Goal: Transaction & Acquisition: Purchase product/service

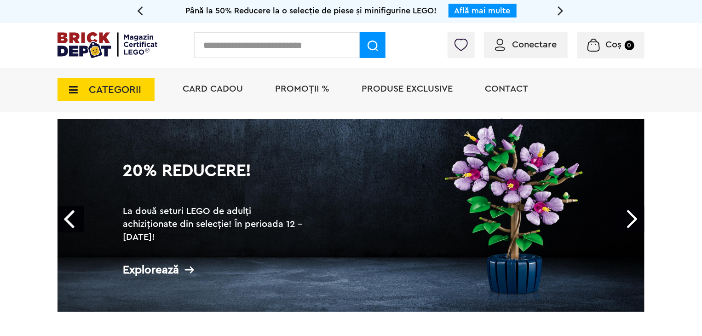
click at [306, 87] on span "PROMOȚII %" at bounding box center [302, 88] width 54 height 9
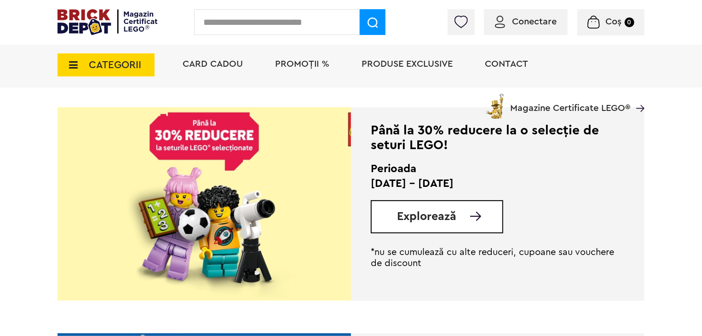
scroll to position [690, 0]
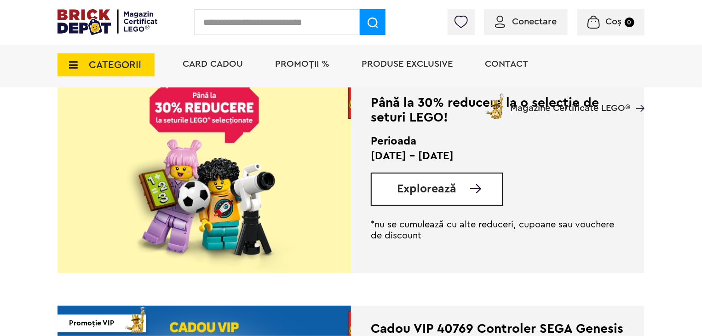
click at [188, 116] on div "Card Cadou PROMOȚII % Produse exclusive Contact Magazine Certificate LEGO®" at bounding box center [409, 81] width 471 height 76
click at [422, 190] on span "Explorează" at bounding box center [426, 189] width 59 height 12
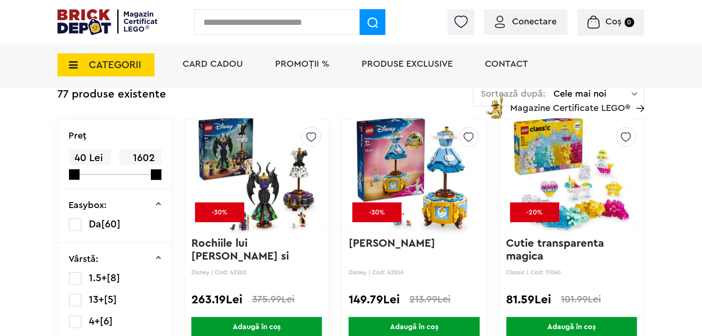
scroll to position [230, 0]
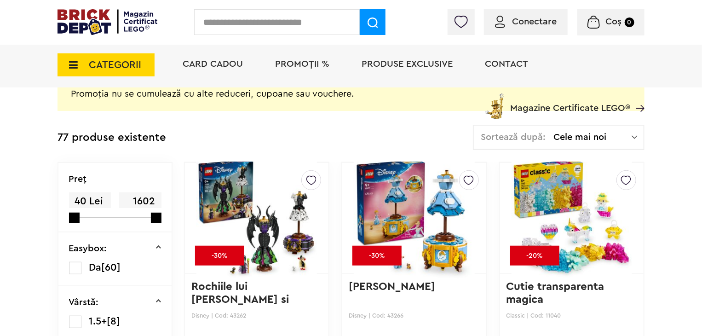
click at [626, 141] on span "Cele mai noi" at bounding box center [593, 137] width 78 height 9
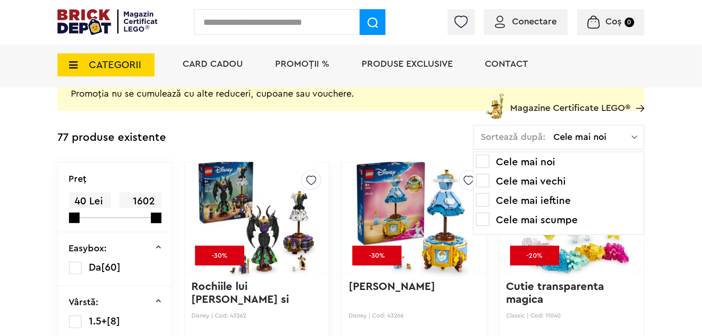
click at [487, 218] on span at bounding box center [482, 219] width 13 height 13
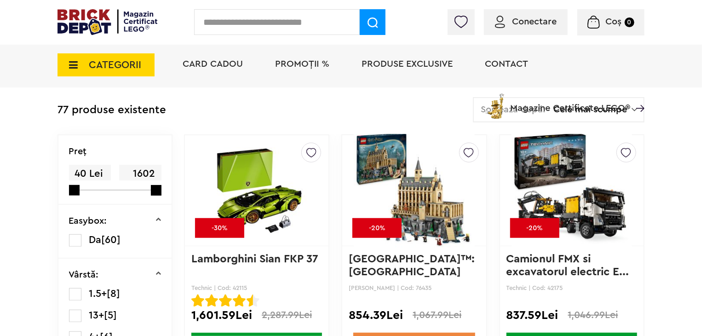
scroll to position [307, 0]
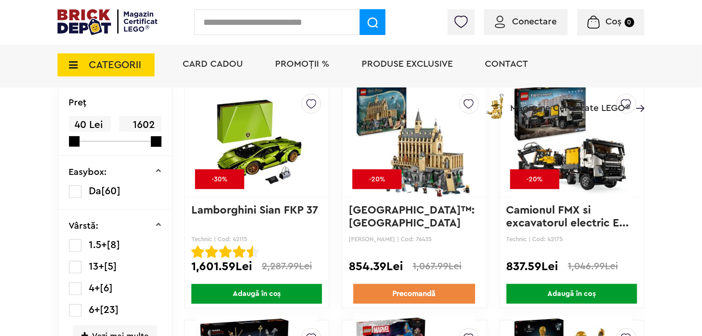
click at [266, 151] on img at bounding box center [257, 141] width 121 height 93
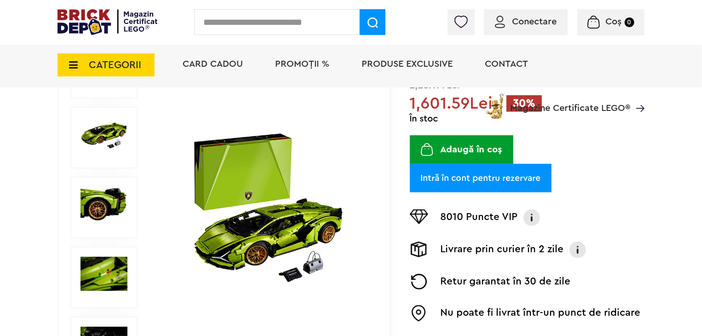
scroll to position [153, 0]
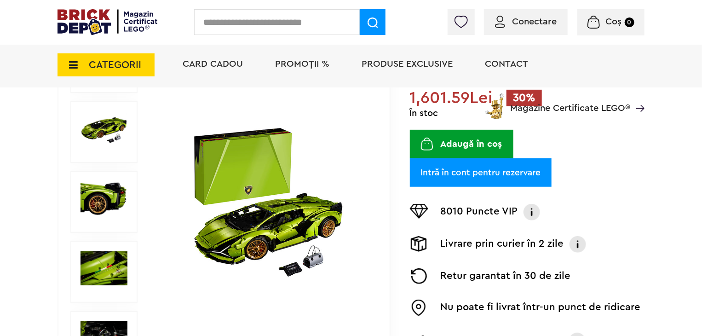
click at [114, 262] on img at bounding box center [104, 268] width 47 height 34
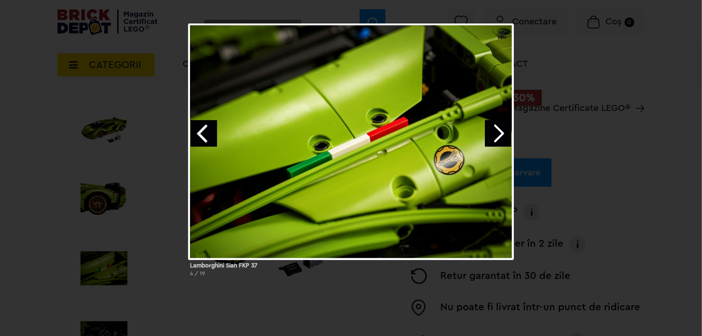
click at [505, 133] on link "Next image" at bounding box center [498, 133] width 27 height 27
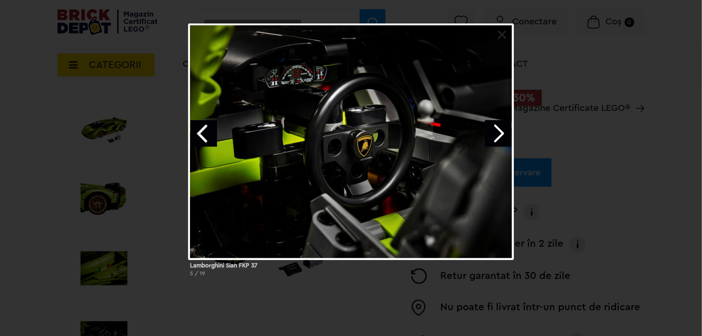
click at [505, 133] on link "Next image" at bounding box center [498, 133] width 27 height 27
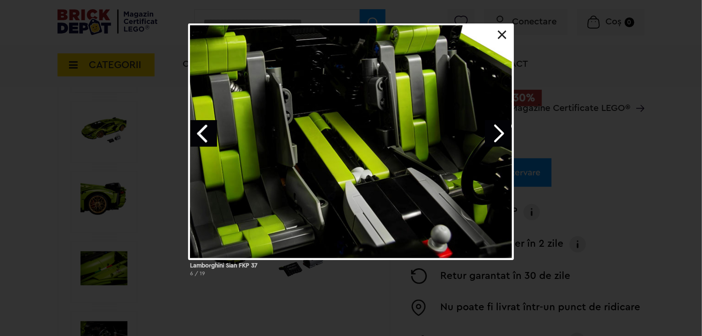
click at [498, 131] on link "Next image" at bounding box center [498, 133] width 27 height 27
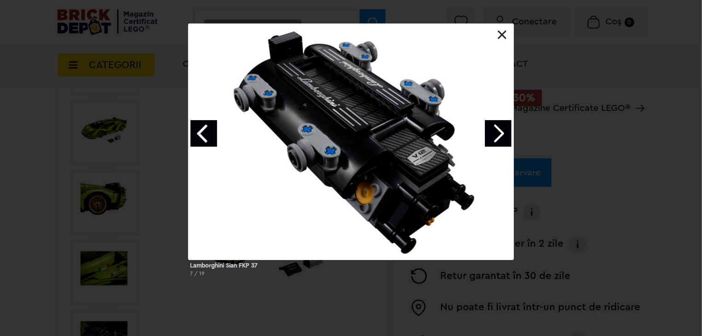
click at [498, 131] on link "Next image" at bounding box center [498, 133] width 27 height 27
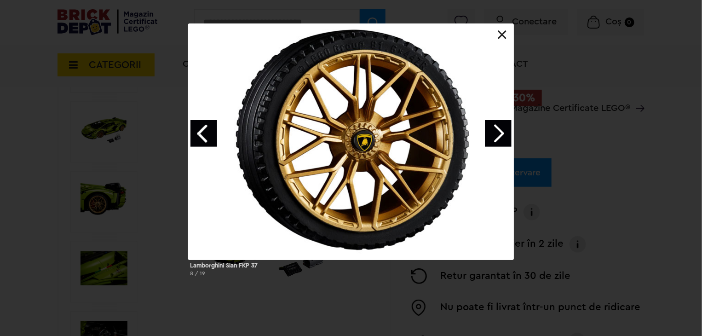
click at [498, 131] on link "Next image" at bounding box center [498, 133] width 27 height 27
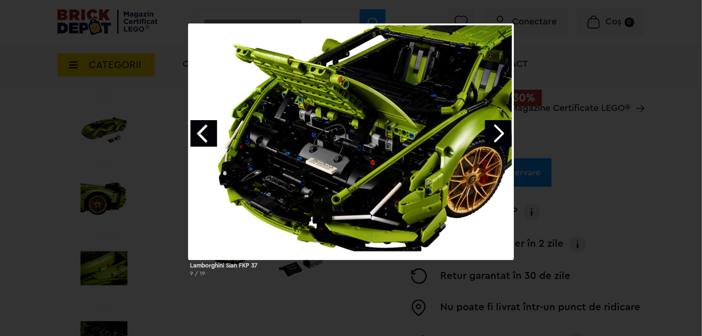
click at [498, 131] on link "Next image" at bounding box center [498, 133] width 27 height 27
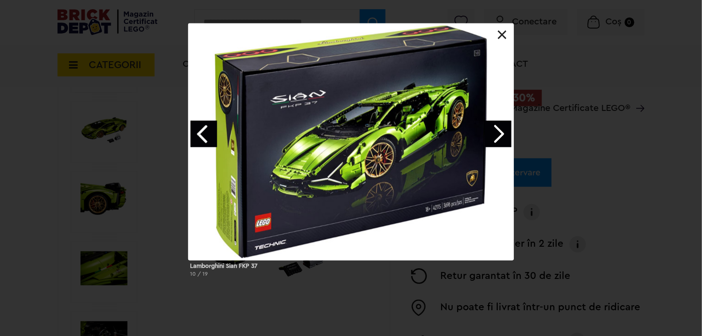
click at [498, 131] on link "Next image" at bounding box center [498, 134] width 27 height 27
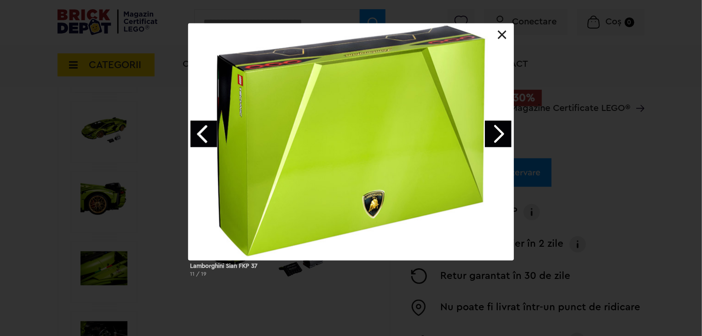
click at [498, 131] on link "Next image" at bounding box center [498, 134] width 27 height 27
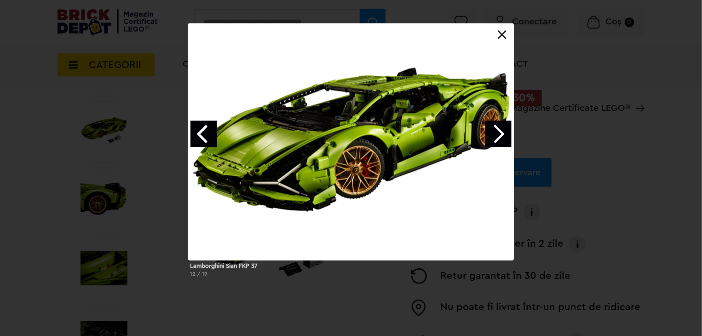
click at [203, 133] on link "Previous image" at bounding box center [204, 134] width 27 height 27
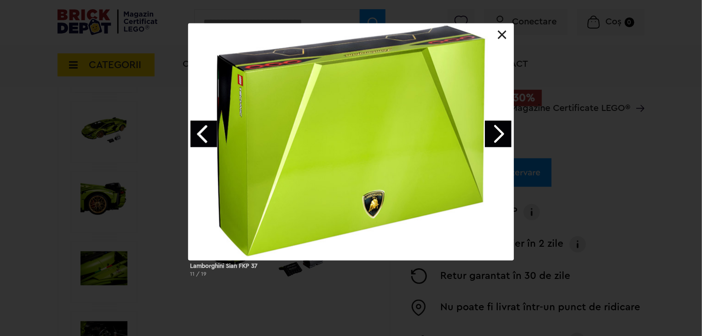
click at [503, 32] on link at bounding box center [502, 34] width 9 height 9
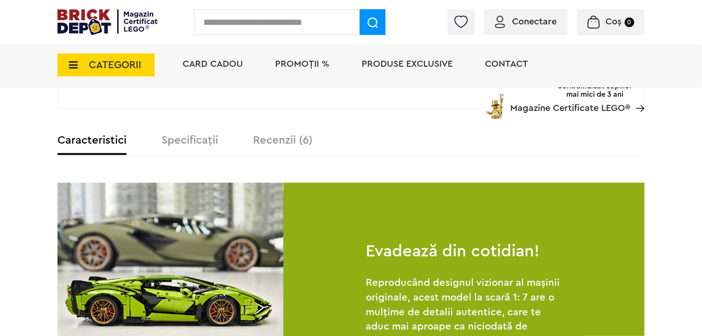
scroll to position [537, 0]
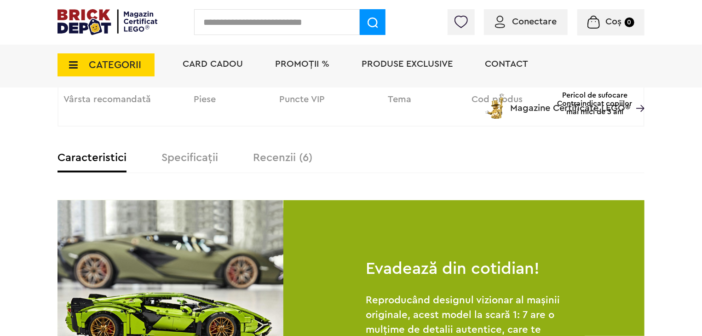
click at [288, 159] on label "Recenzii (6)" at bounding box center [282, 157] width 59 height 11
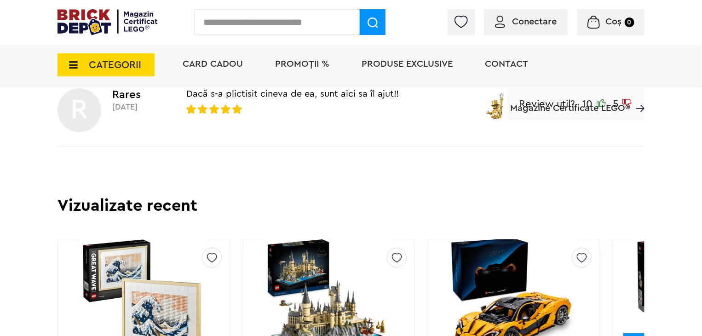
scroll to position [1457, 0]
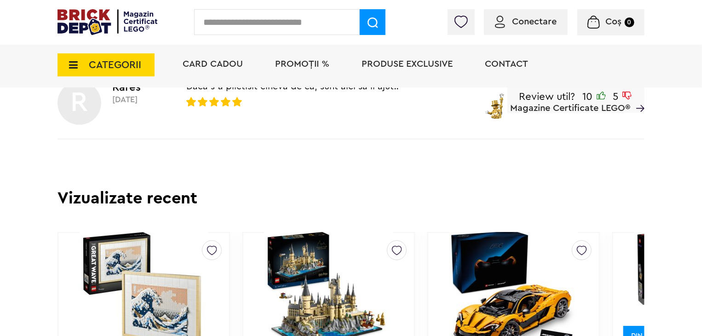
click at [532, 229] on img at bounding box center [514, 293] width 148 height 129
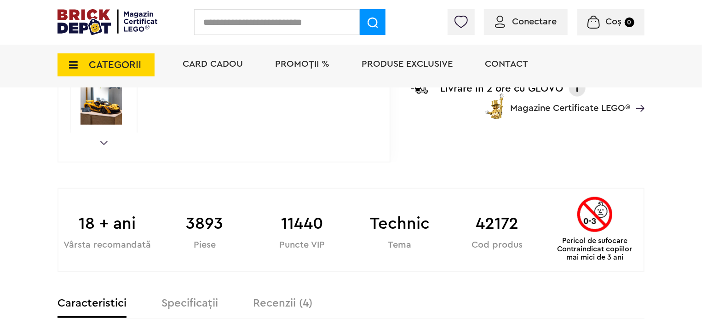
scroll to position [460, 0]
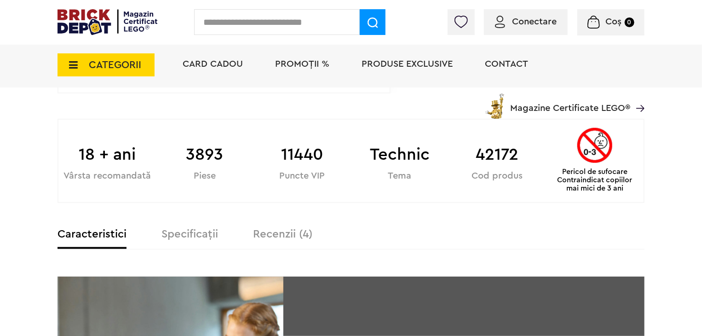
type input "**********"
click at [295, 234] on label "Recenzii (4)" at bounding box center [282, 234] width 59 height 11
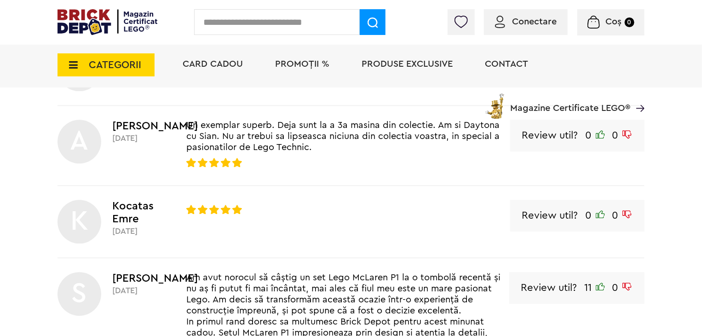
scroll to position [997, 0]
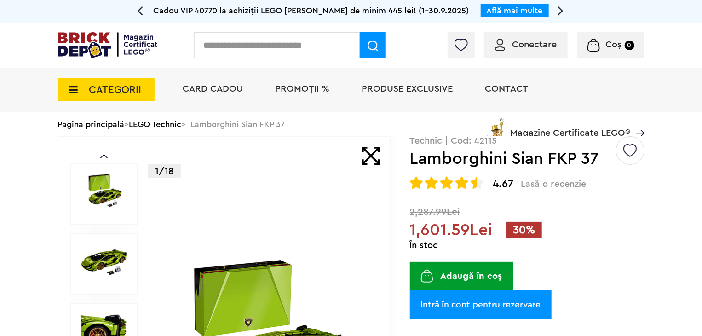
click at [101, 188] on img at bounding box center [104, 191] width 47 height 34
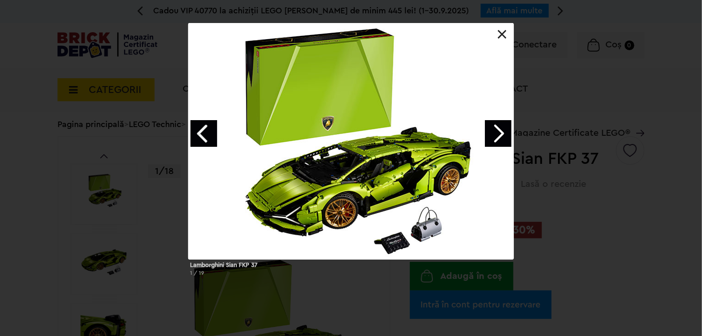
click at [201, 131] on link "Previous image" at bounding box center [204, 133] width 27 height 27
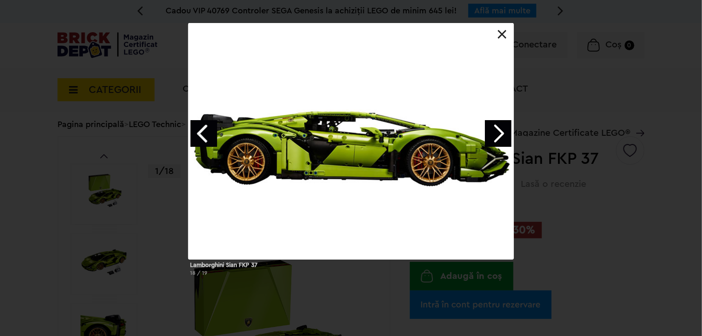
click at [201, 131] on link "Previous image" at bounding box center [204, 133] width 27 height 27
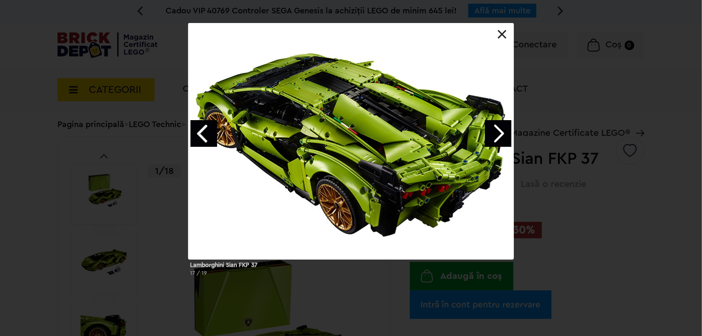
click at [201, 131] on link "Previous image" at bounding box center [204, 133] width 27 height 27
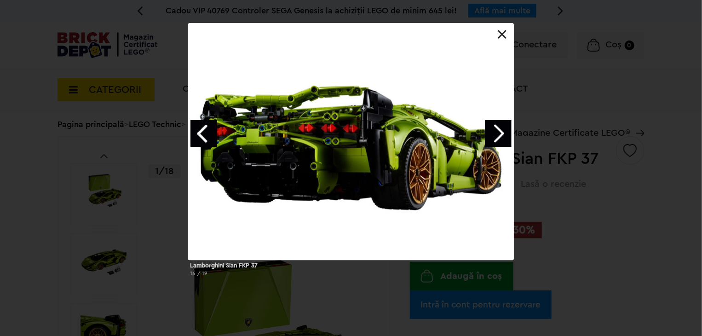
click at [201, 131] on link "Previous image" at bounding box center [204, 133] width 27 height 27
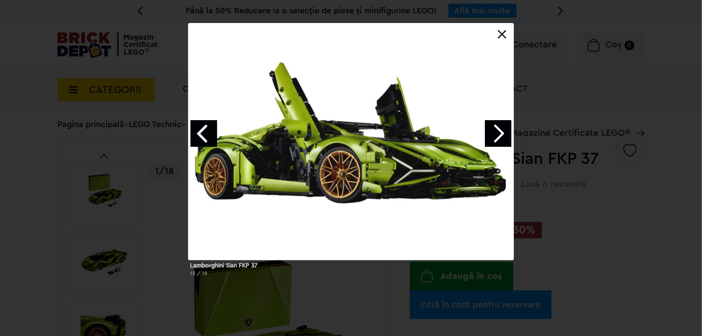
click at [201, 131] on link "Previous image" at bounding box center [204, 133] width 27 height 27
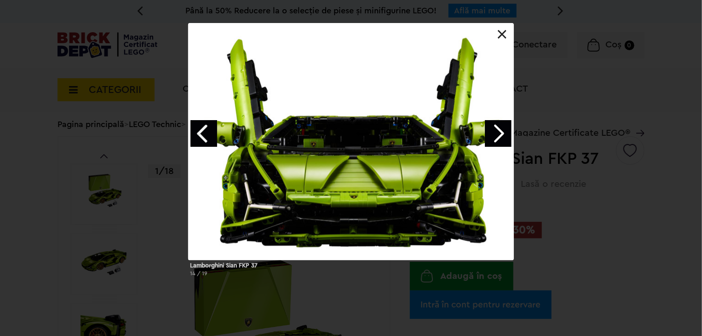
click at [201, 131] on link "Previous image" at bounding box center [204, 133] width 27 height 27
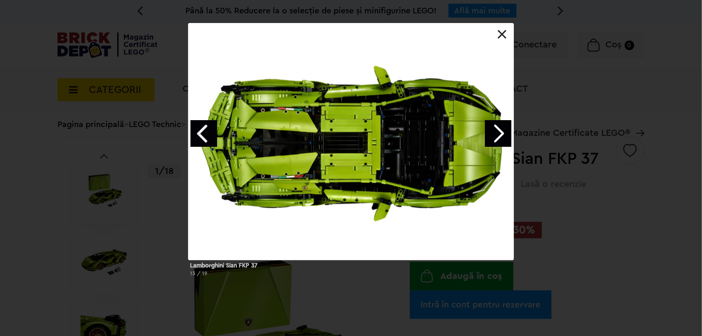
click at [201, 131] on link "Previous image" at bounding box center [204, 133] width 27 height 27
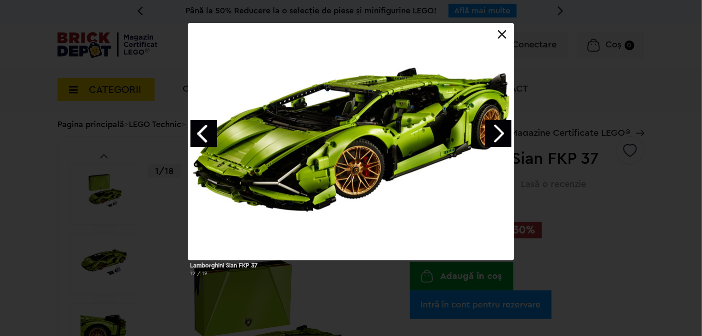
click at [201, 131] on link "Previous image" at bounding box center [204, 133] width 27 height 27
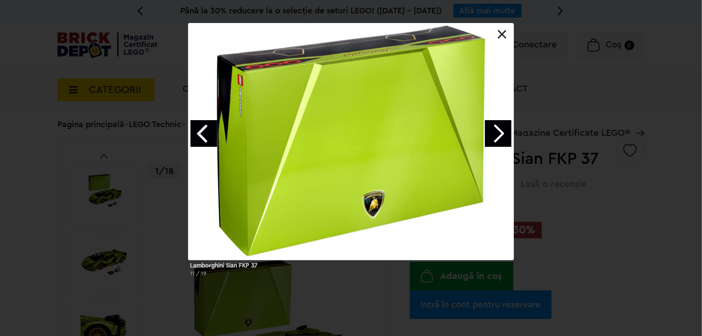
click at [201, 131] on link "Previous image" at bounding box center [204, 133] width 27 height 27
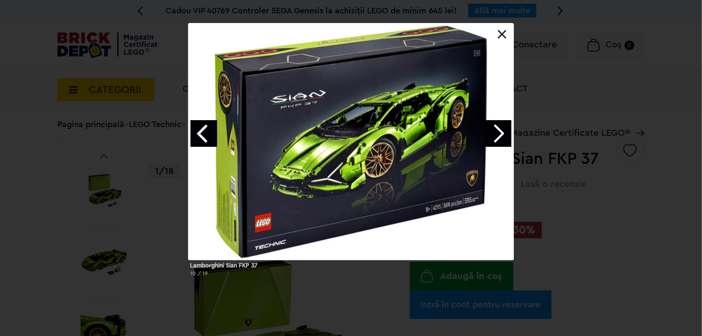
click at [506, 137] on link "Next image" at bounding box center [498, 133] width 27 height 27
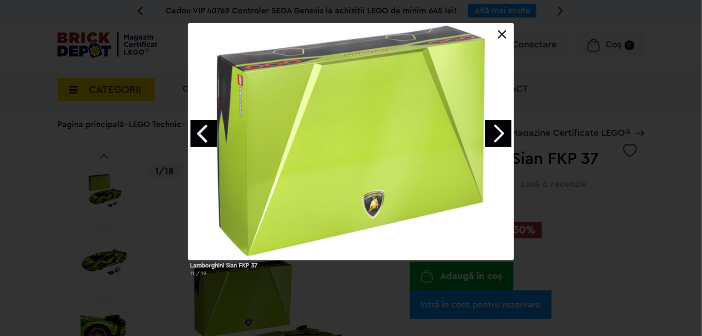
click at [506, 137] on link "Next image" at bounding box center [498, 133] width 27 height 27
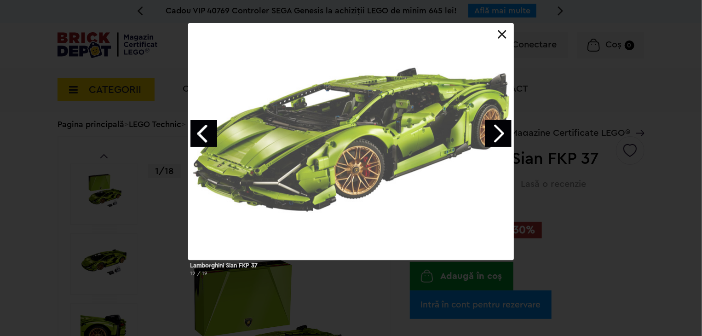
click at [506, 137] on link "Next image" at bounding box center [498, 133] width 27 height 27
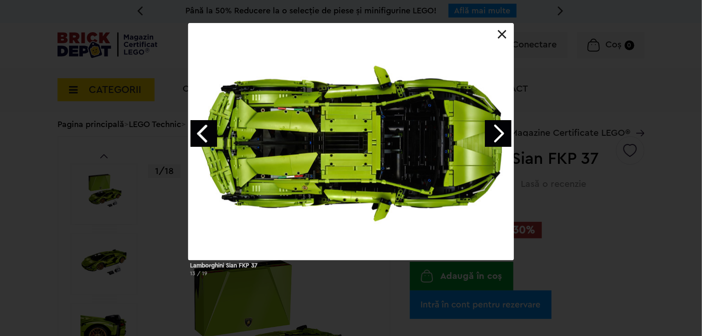
click at [506, 137] on link "Next image" at bounding box center [498, 133] width 27 height 27
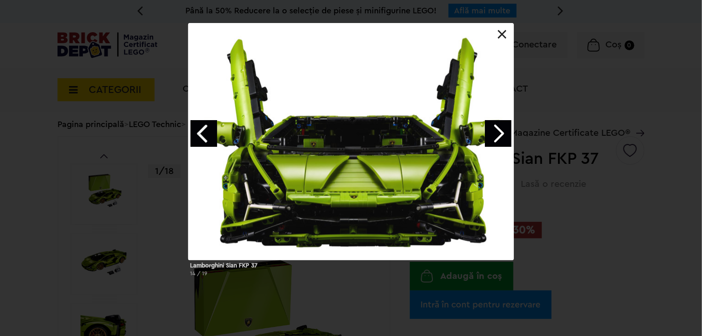
click at [506, 137] on link "Next image" at bounding box center [498, 133] width 27 height 27
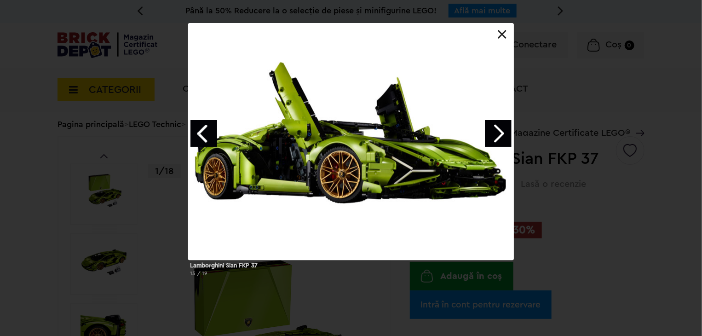
click at [506, 137] on link "Next image" at bounding box center [498, 133] width 27 height 27
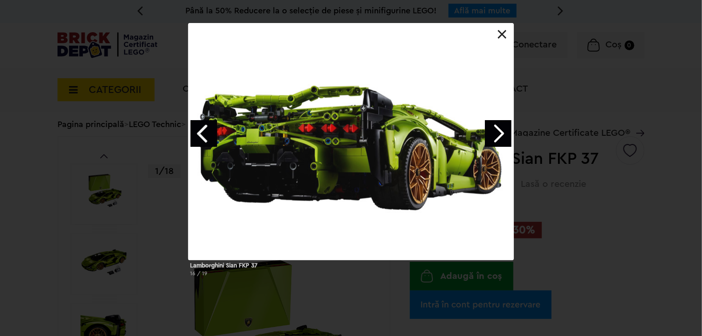
click at [506, 137] on link "Next image" at bounding box center [498, 133] width 27 height 27
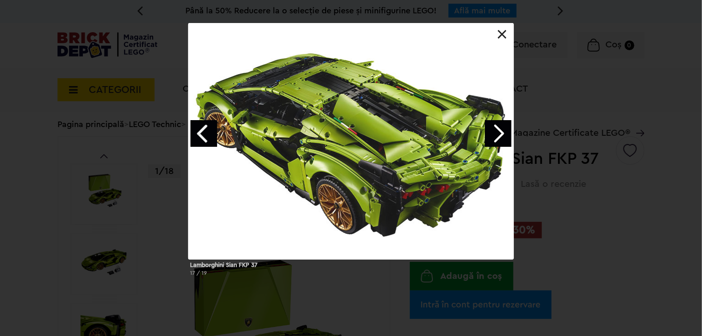
click at [506, 137] on link "Next image" at bounding box center [498, 133] width 27 height 27
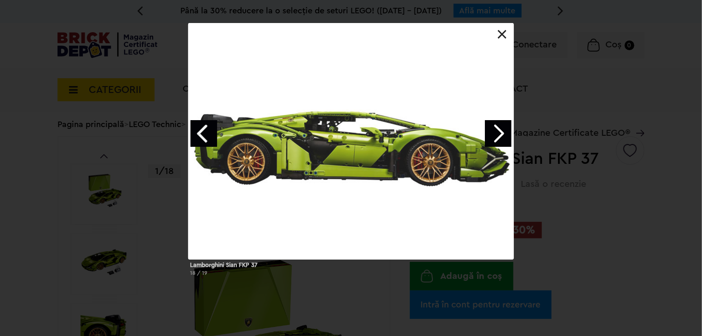
click at [506, 137] on link "Next image" at bounding box center [498, 133] width 27 height 27
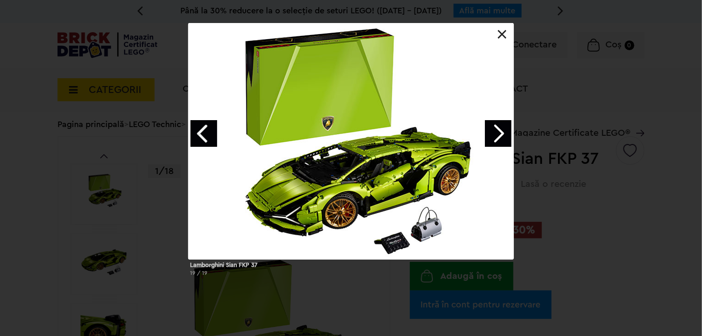
click at [502, 32] on link at bounding box center [502, 34] width 9 height 9
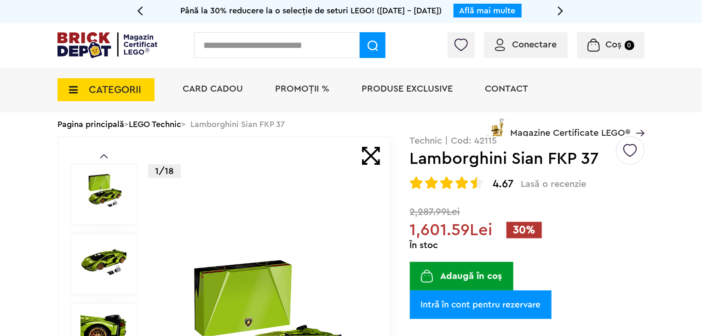
click at [475, 273] on button "Adaugă în coș" at bounding box center [462, 276] width 104 height 29
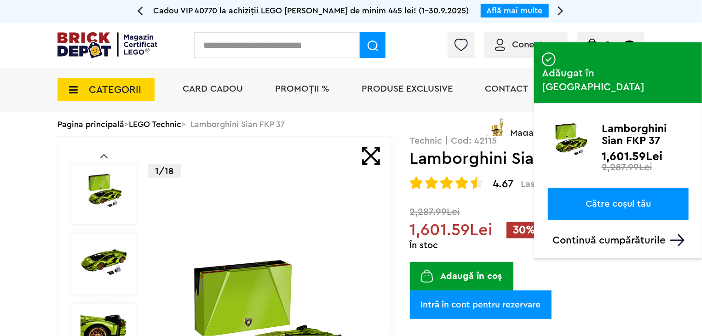
click at [606, 188] on link "Către coșul tău" at bounding box center [618, 204] width 141 height 32
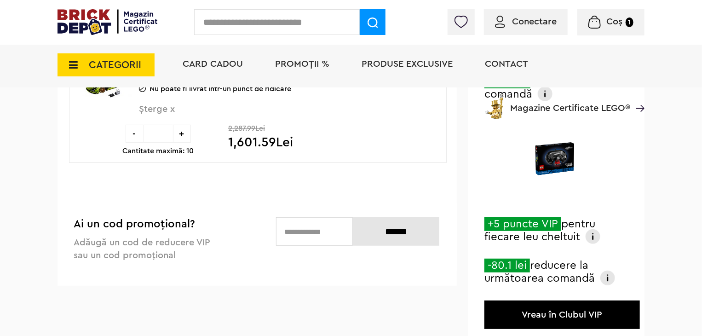
scroll to position [76, 0]
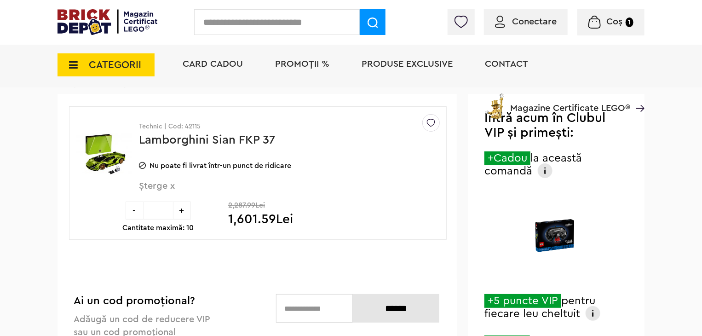
click at [544, 167] on img at bounding box center [545, 170] width 15 height 15
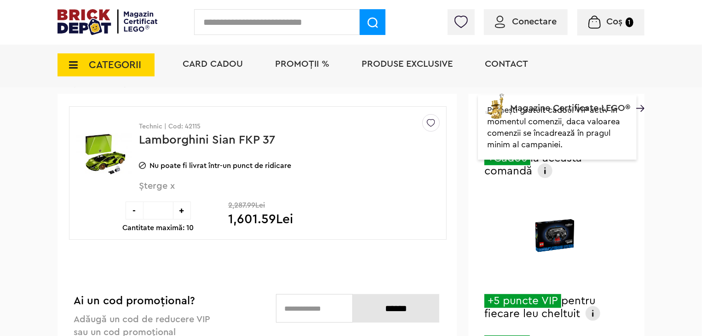
click at [495, 218] on div at bounding box center [555, 237] width 141 height 89
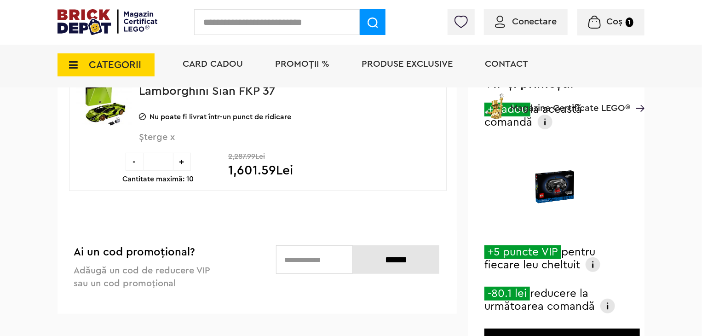
scroll to position [153, 0]
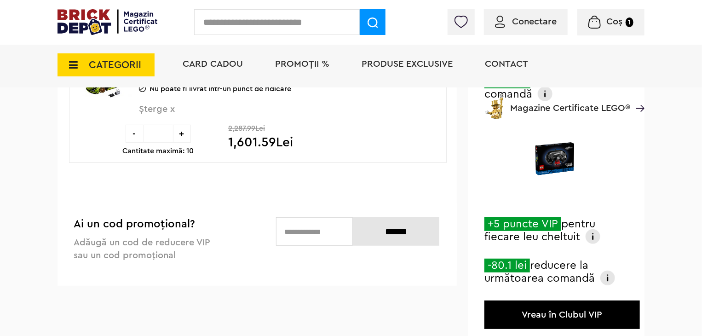
click at [313, 61] on span "PROMOȚII %" at bounding box center [302, 63] width 54 height 9
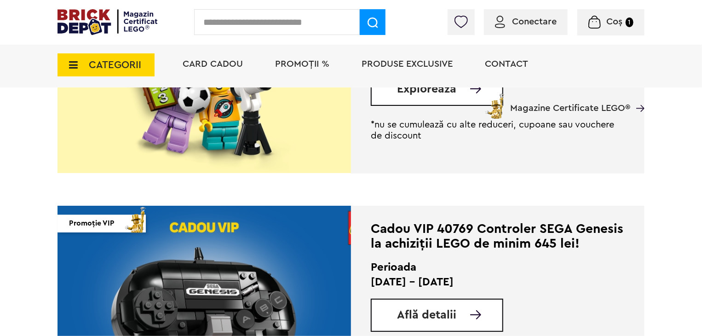
scroll to position [844, 0]
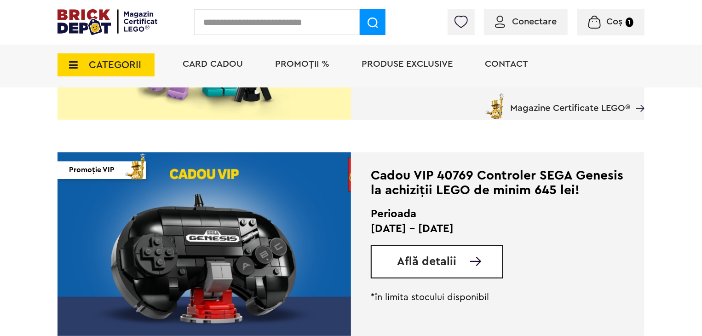
click at [453, 265] on span "Află detalii" at bounding box center [426, 262] width 59 height 12
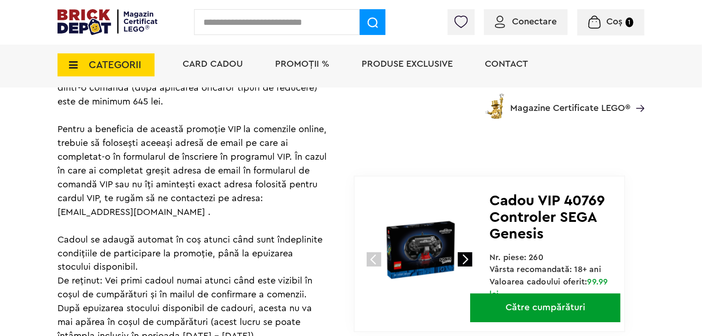
scroll to position [767, 0]
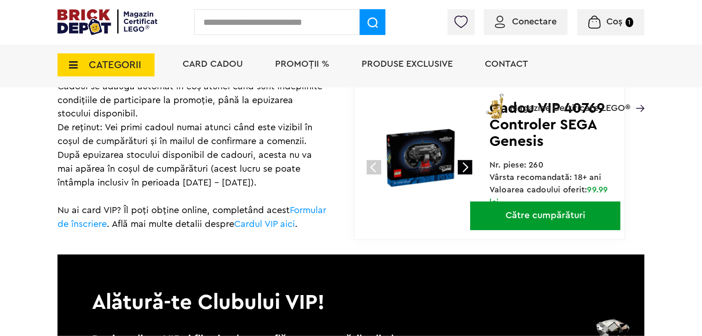
click at [610, 23] on span "Coș" at bounding box center [615, 21] width 16 height 9
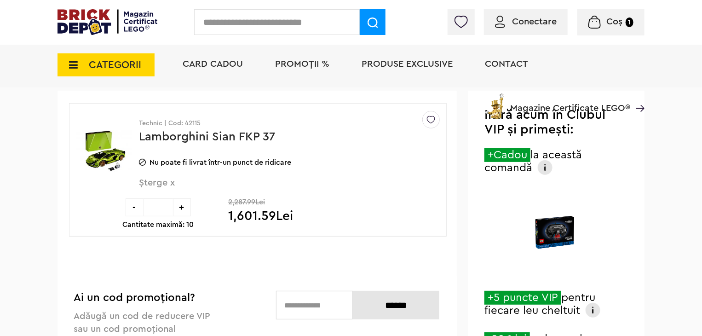
scroll to position [76, 0]
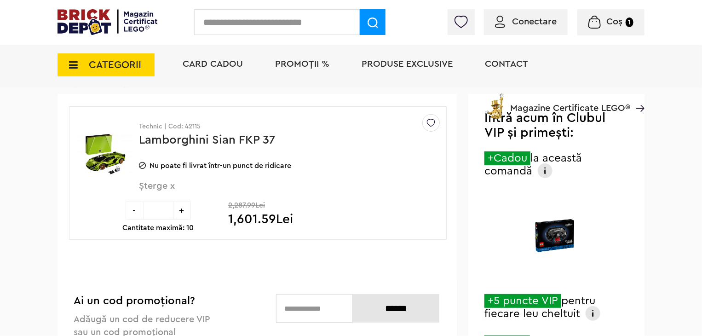
click at [298, 63] on span "PROMOȚII %" at bounding box center [302, 63] width 54 height 9
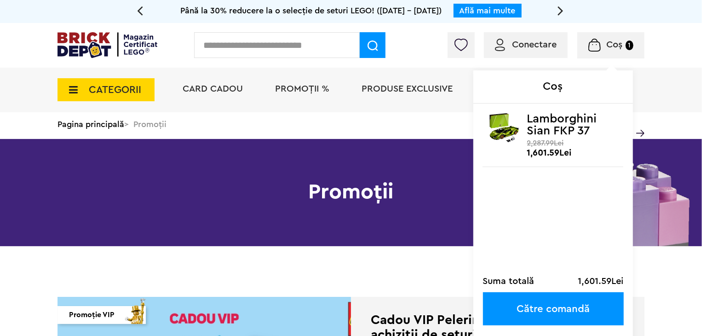
click at [613, 41] on span "Coș" at bounding box center [615, 44] width 16 height 9
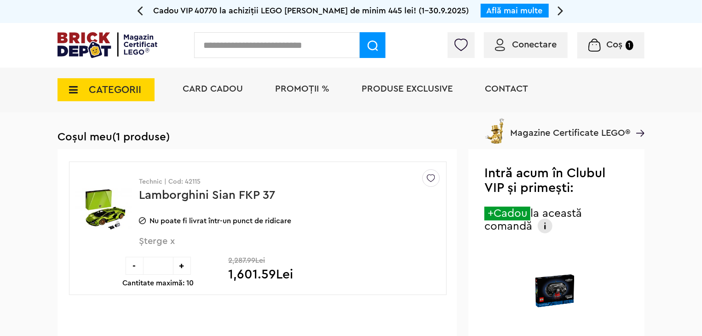
click at [156, 199] on link "Lamborghini Sian FKP 37" at bounding box center [207, 195] width 136 height 12
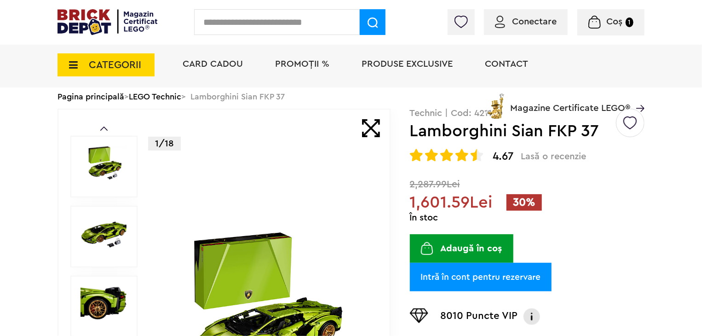
scroll to position [76, 0]
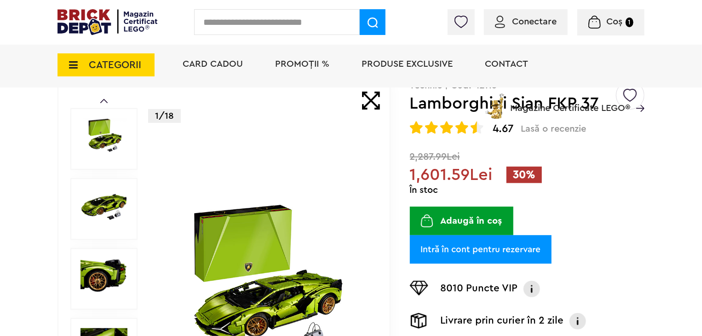
click at [521, 23] on span "Conectare" at bounding box center [534, 21] width 45 height 9
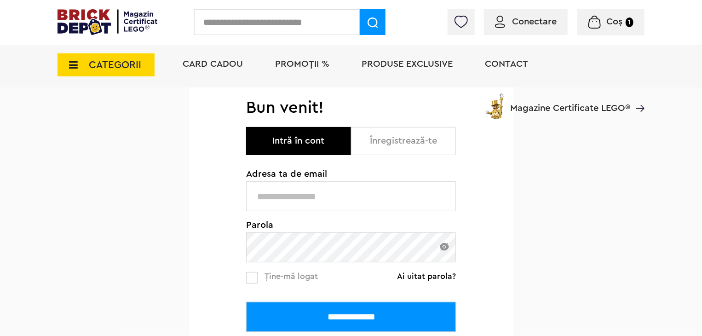
scroll to position [153, 0]
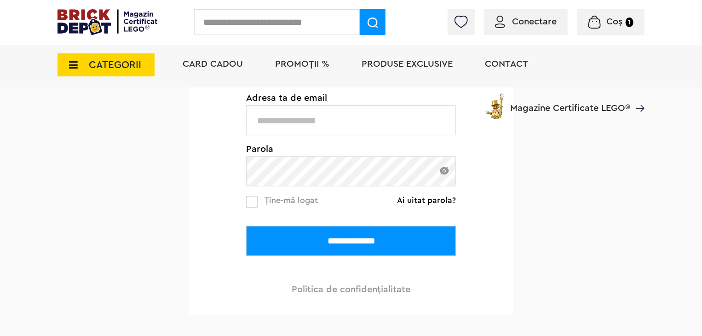
type input "**********"
click at [340, 242] on input "**********" at bounding box center [351, 241] width 210 height 30
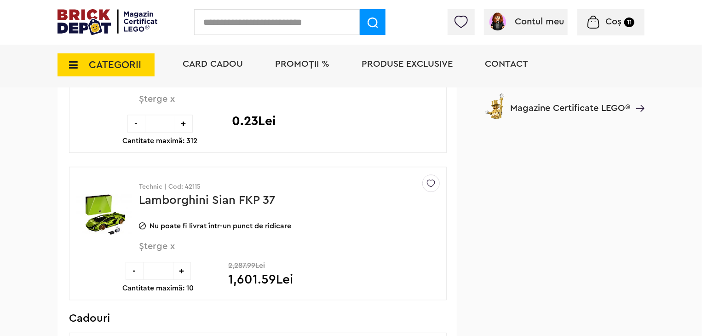
scroll to position [1074, 0]
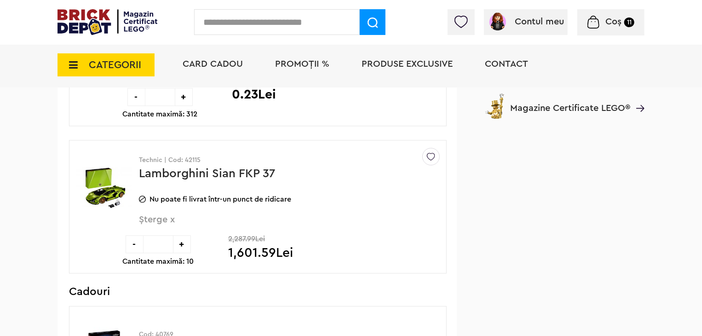
click at [103, 186] on img at bounding box center [104, 187] width 57 height 69
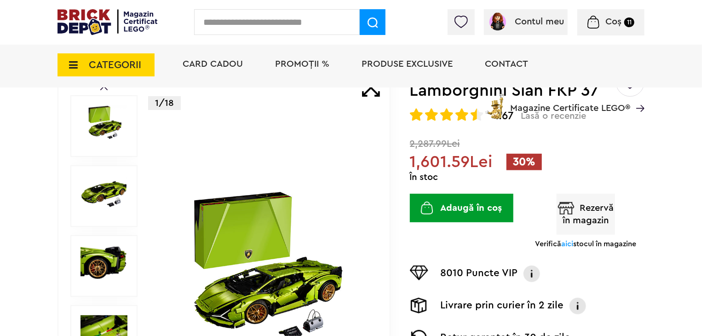
scroll to position [76, 0]
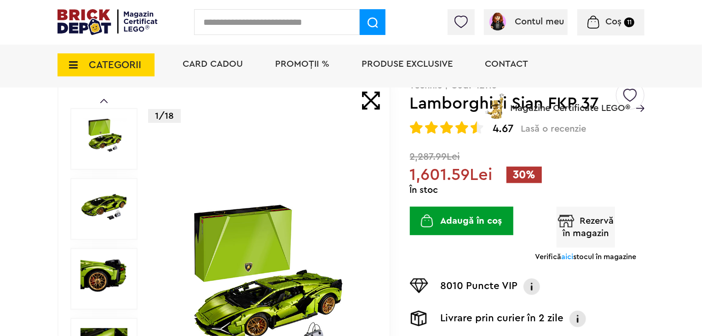
click at [595, 230] on button "Rezervă în magazin" at bounding box center [586, 227] width 59 height 41
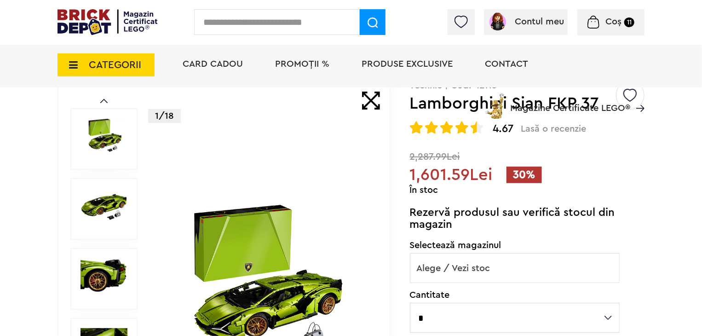
click at [465, 267] on span "Alege / Vezi stoc" at bounding box center [515, 268] width 209 height 29
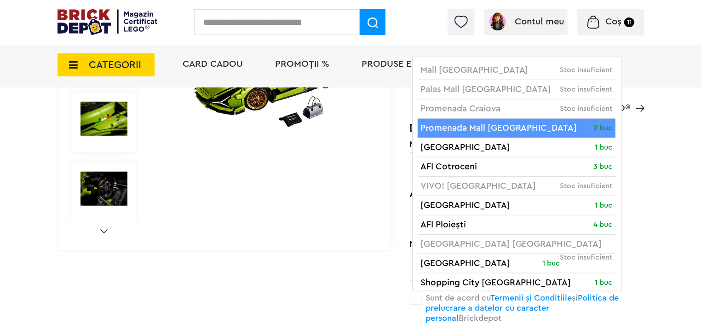
scroll to position [383, 0]
